Goal: Task Accomplishment & Management: Manage account settings

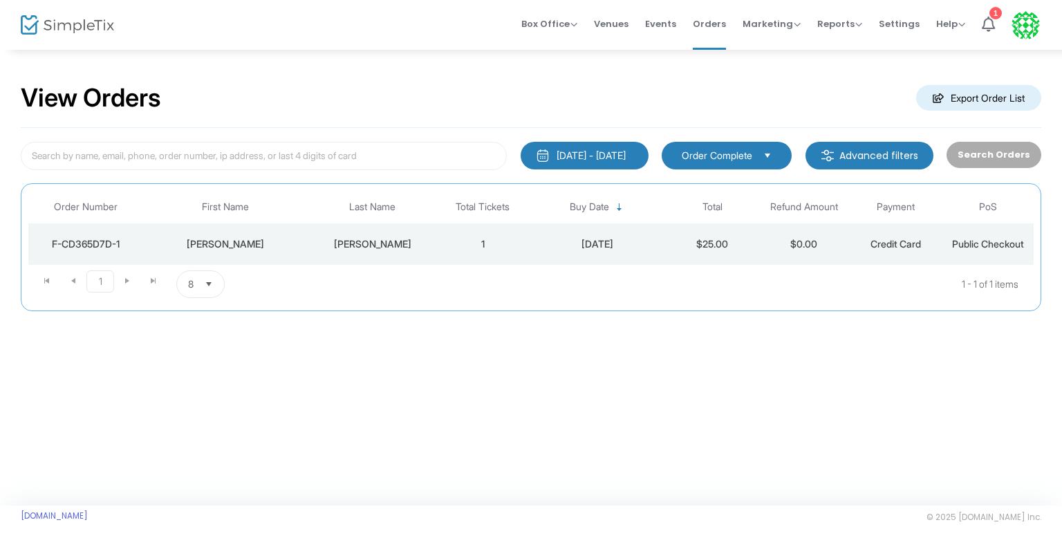
click at [650, 243] on div "8/14/2025" at bounding box center [597, 244] width 131 height 14
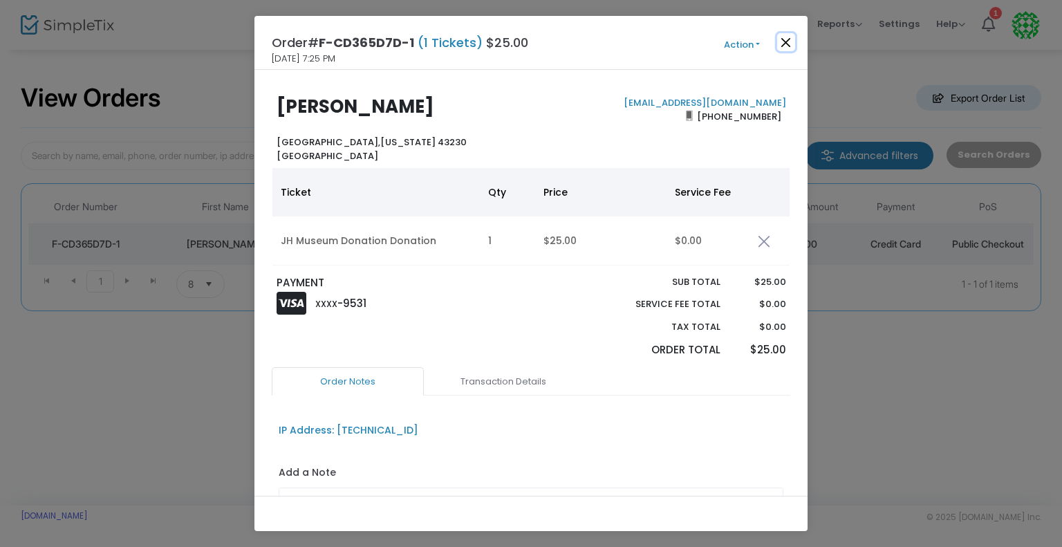
click at [783, 44] on button "Close" at bounding box center [786, 42] width 18 height 18
